Goal: Information Seeking & Learning: Find contact information

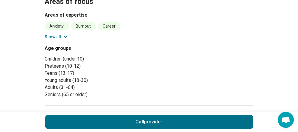
scroll to position [187, 0]
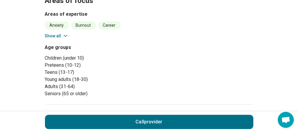
click at [68, 33] on icon at bounding box center [66, 36] width 6 height 6
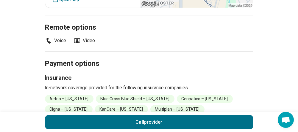
scroll to position [471, 0]
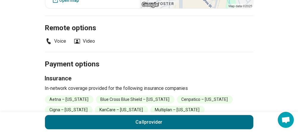
click at [139, 96] on li "Blue Cross Blue Shield – [US_STATE]" at bounding box center [135, 100] width 79 height 8
click at [142, 96] on li "Blue Cross Blue Shield – [US_STATE]" at bounding box center [135, 100] width 79 height 8
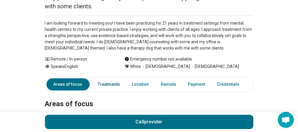
click at [112, 80] on link "Treatments" at bounding box center [108, 85] width 29 height 12
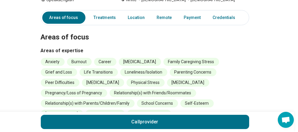
scroll to position [149, 4]
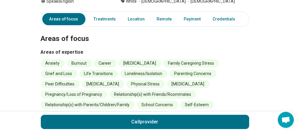
click at [192, 13] on link "Payment" at bounding box center [192, 19] width 24 height 12
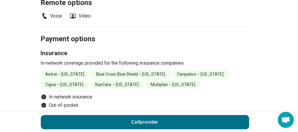
scroll to position [498, 4]
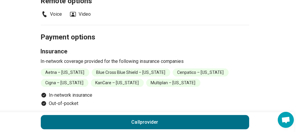
click at [143, 100] on li "Out-of-pocket" at bounding box center [145, 103] width 208 height 7
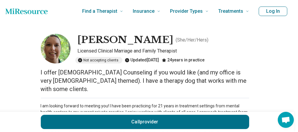
scroll to position [0, 4]
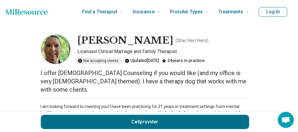
click at [107, 63] on div "Not accepting clients" at bounding box center [98, 61] width 47 height 7
click at [105, 60] on div "Not accepting clients" at bounding box center [98, 61] width 47 height 7
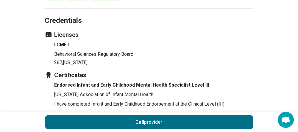
scroll to position [628, 0]
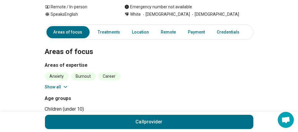
scroll to position [126, 0]
